Goal: Navigation & Orientation: Understand site structure

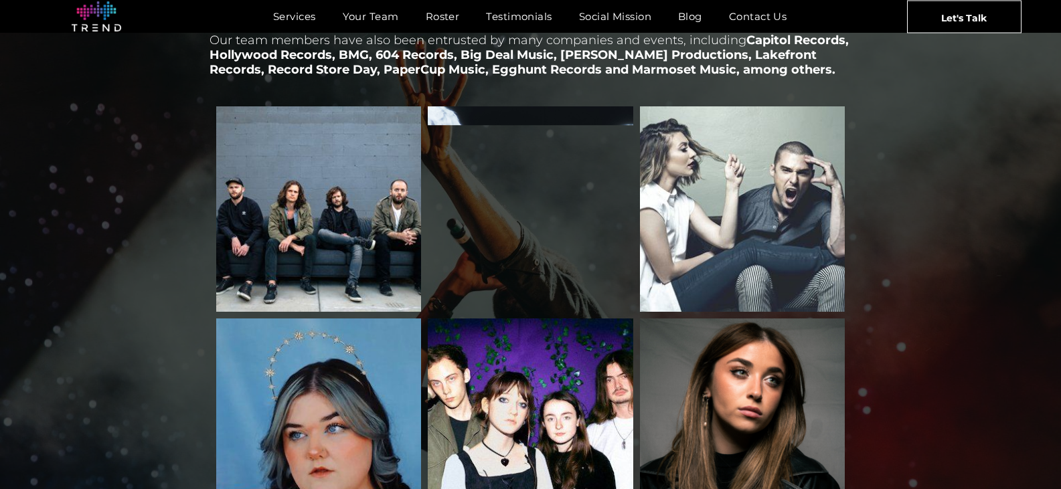
scroll to position [1690, 0]
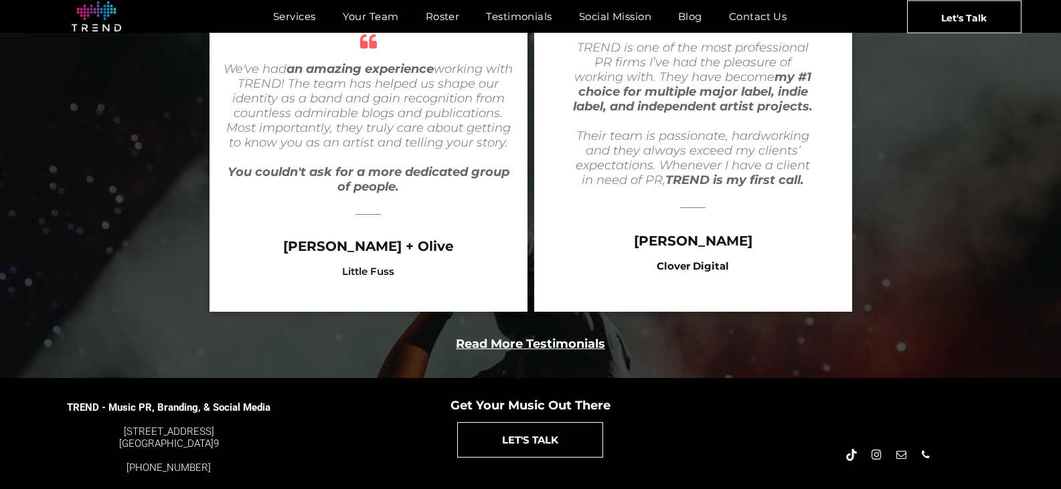
scroll to position [2712, 0]
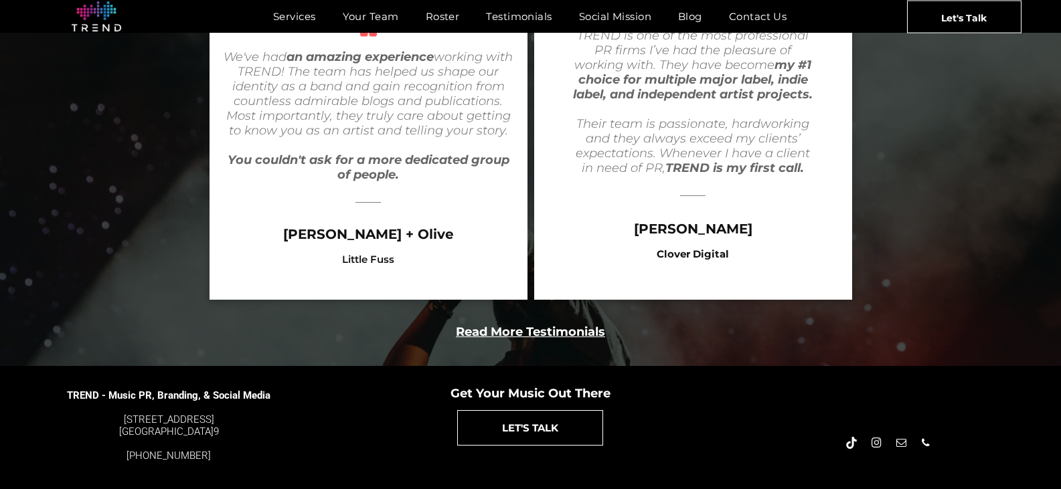
click at [597, 325] on b "Read More Testimonials" at bounding box center [530, 332] width 149 height 15
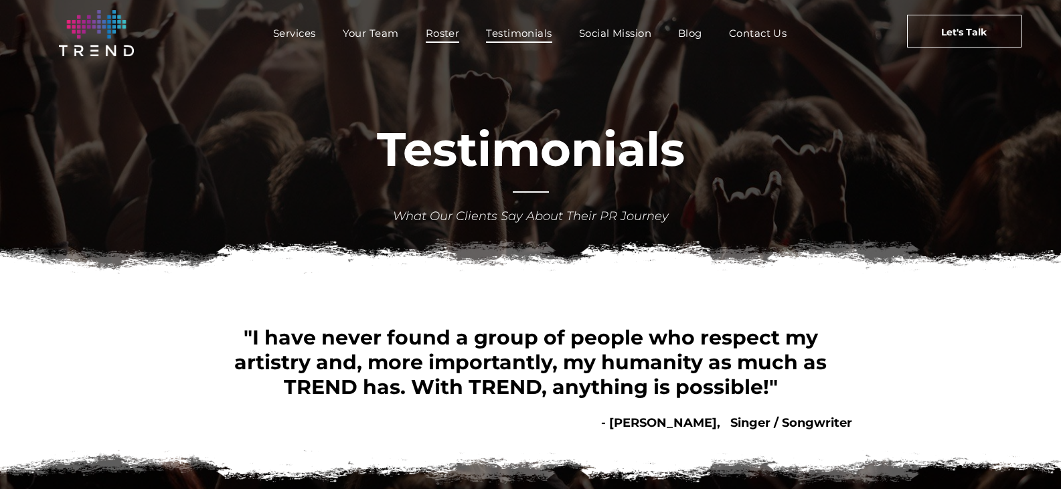
click at [442, 32] on span "Roster" at bounding box center [443, 32] width 34 height 19
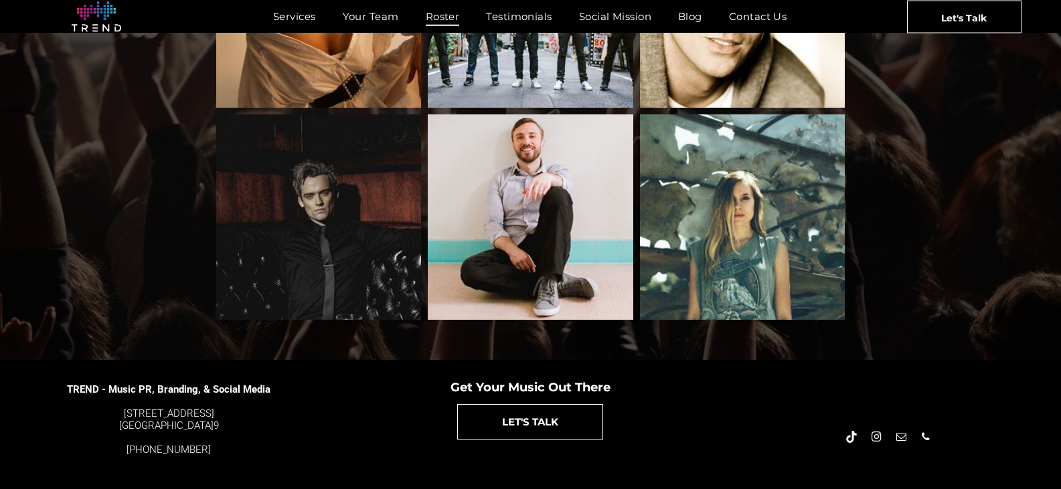
scroll to position [1495, 0]
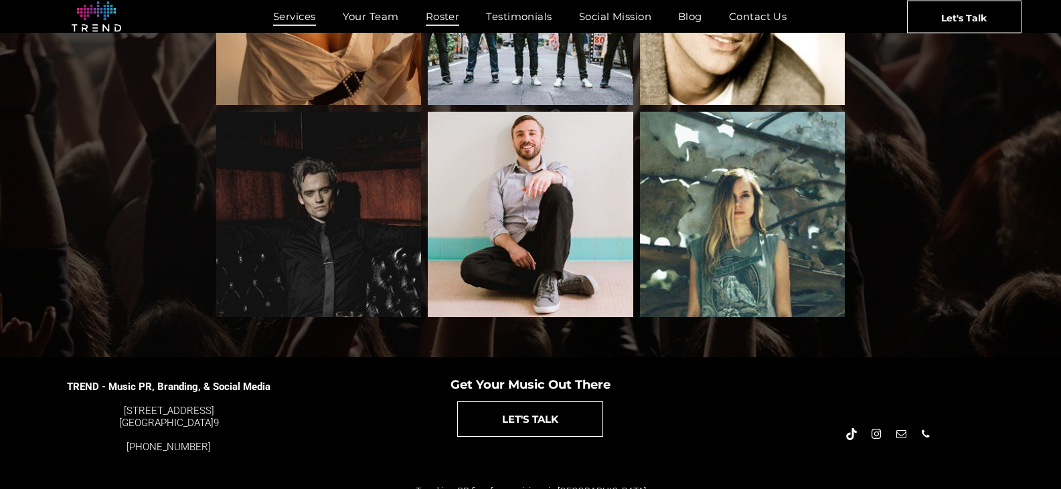
click at [295, 13] on span "Services" at bounding box center [294, 16] width 43 height 19
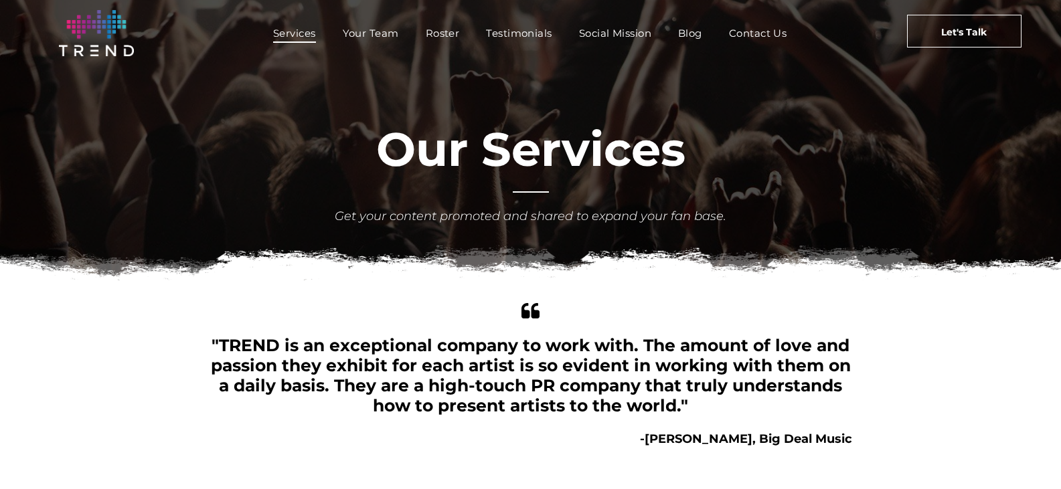
drag, startPoint x: 1069, startPoint y: 159, endPoint x: 1055, endPoint y: 84, distance: 77.0
click at [1055, 84] on html "Services Your Team Roster Testimonials Social Mission Blog Contact Us Let's Tal…" at bounding box center [530, 455] width 1061 height 910
click at [380, 37] on span "Your Team" at bounding box center [371, 32] width 56 height 19
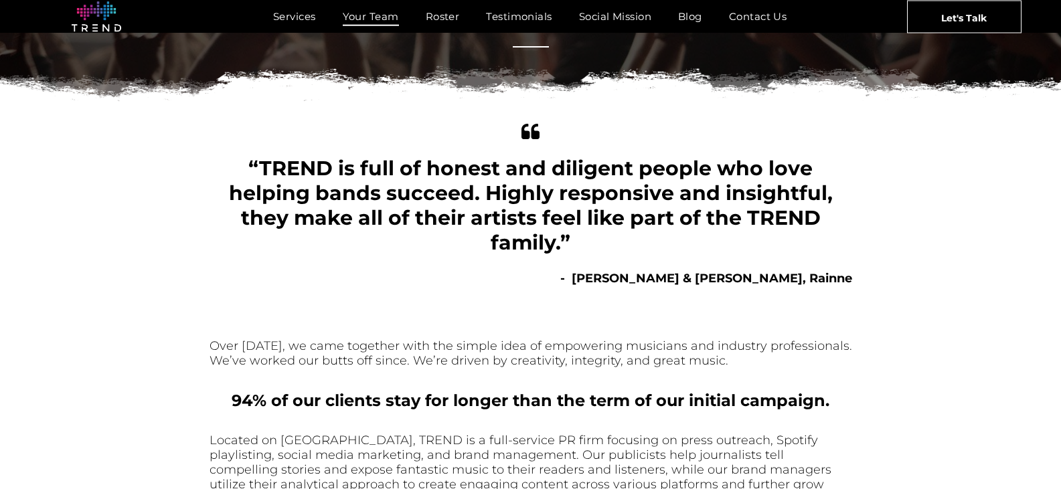
scroll to position [129, 0]
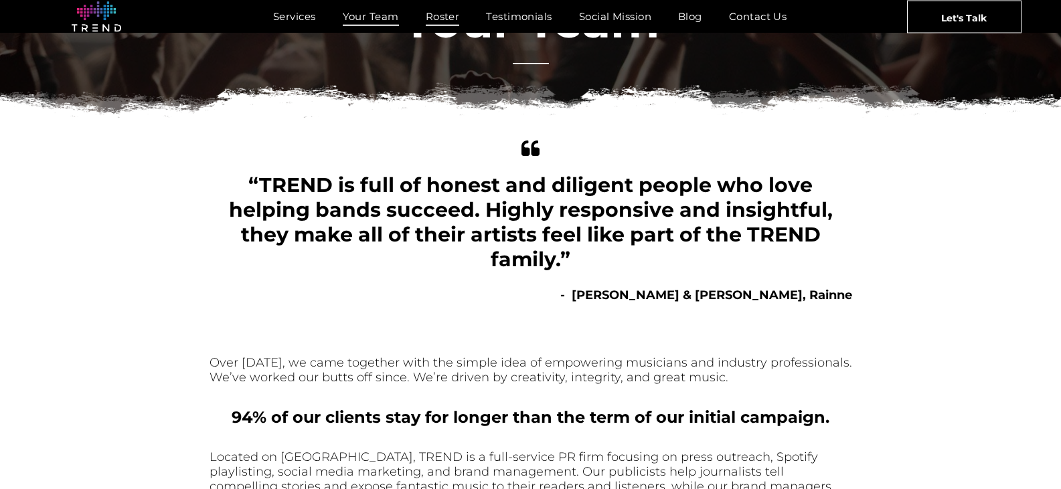
click at [447, 20] on span "Roster" at bounding box center [443, 16] width 34 height 19
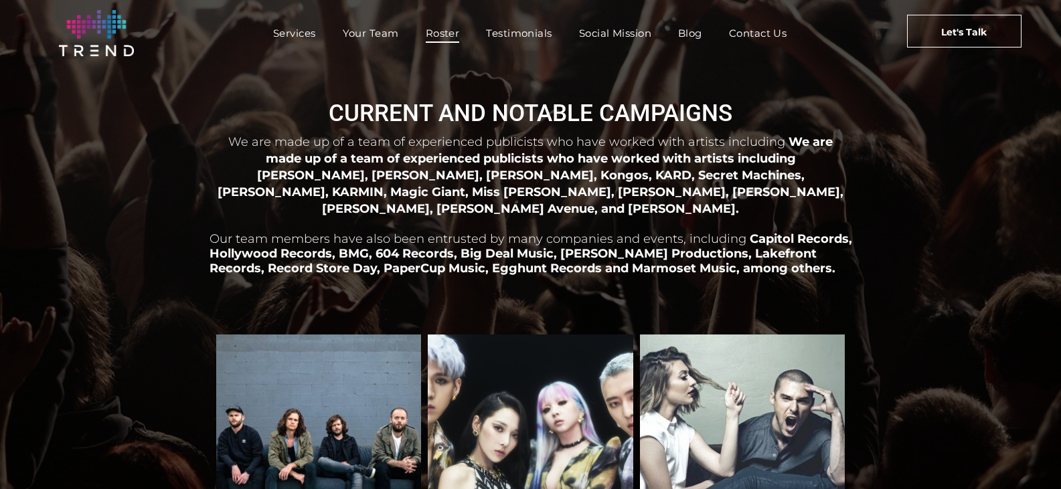
scroll to position [11, 0]
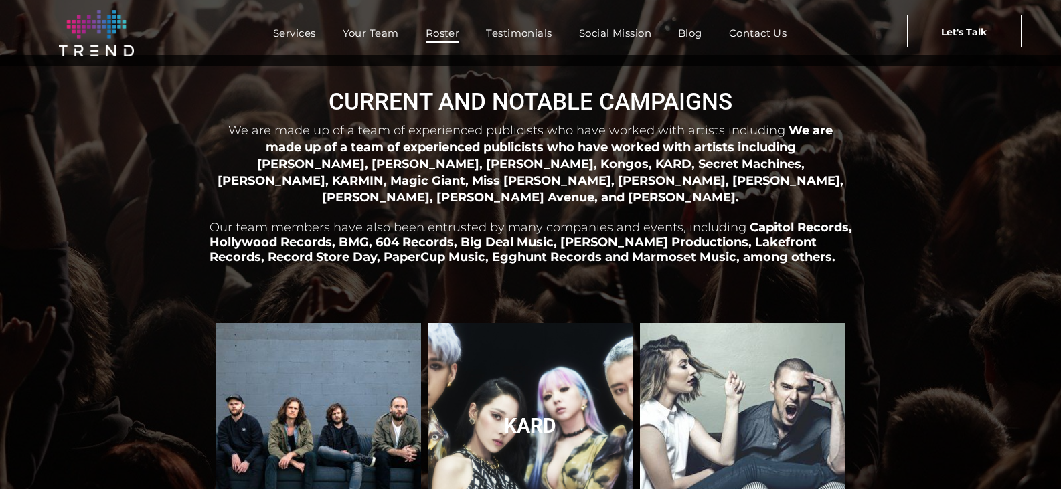
click at [546, 333] on link "KARD" at bounding box center [531, 426] width 218 height 218
drag, startPoint x: 496, startPoint y: 401, endPoint x: 564, endPoint y: 404, distance: 67.7
click at [564, 404] on link "KARD" at bounding box center [531, 426] width 218 height 218
drag, startPoint x: 557, startPoint y: 405, endPoint x: 504, endPoint y: 410, distance: 53.1
click at [504, 410] on link "KARD" at bounding box center [531, 426] width 218 height 218
